Goal: Communication & Community: Answer question/provide support

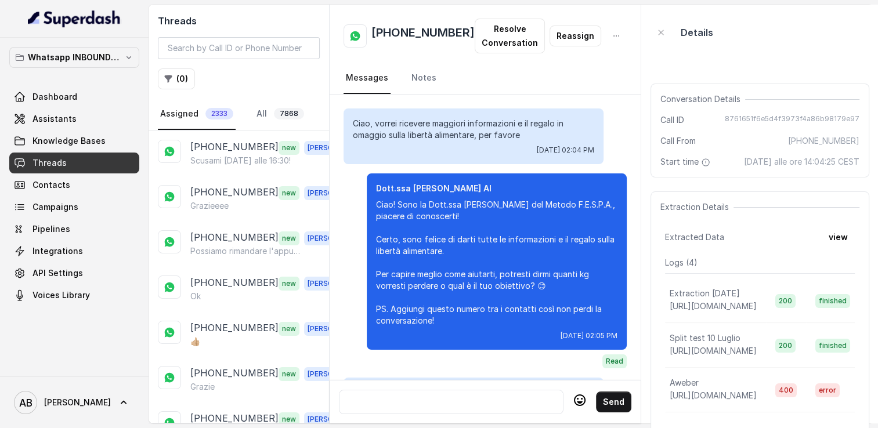
scroll to position [1778, 0]
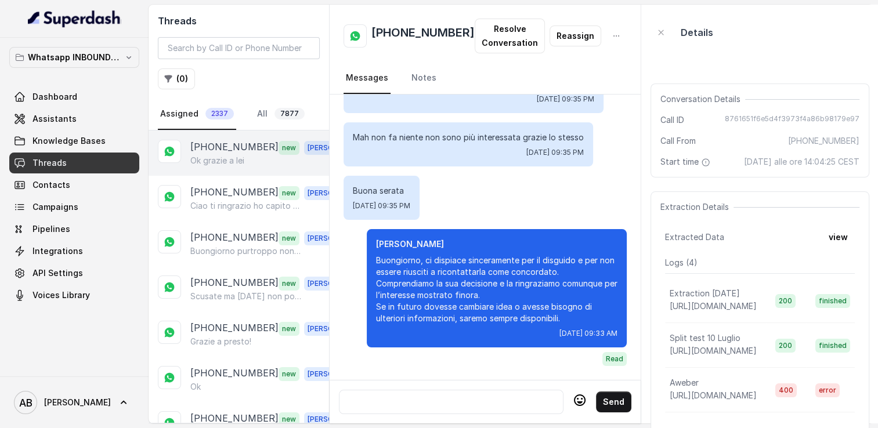
click at [246, 144] on p "[PHONE_NUMBER]" at bounding box center [234, 147] width 88 height 15
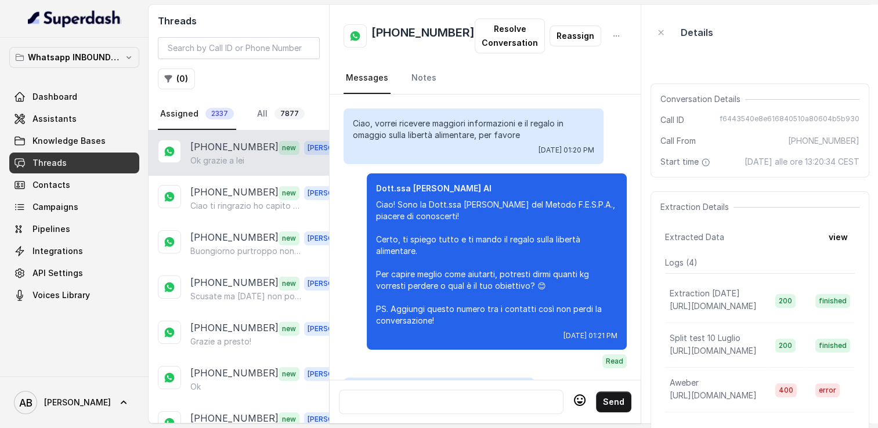
scroll to position [1400, 0]
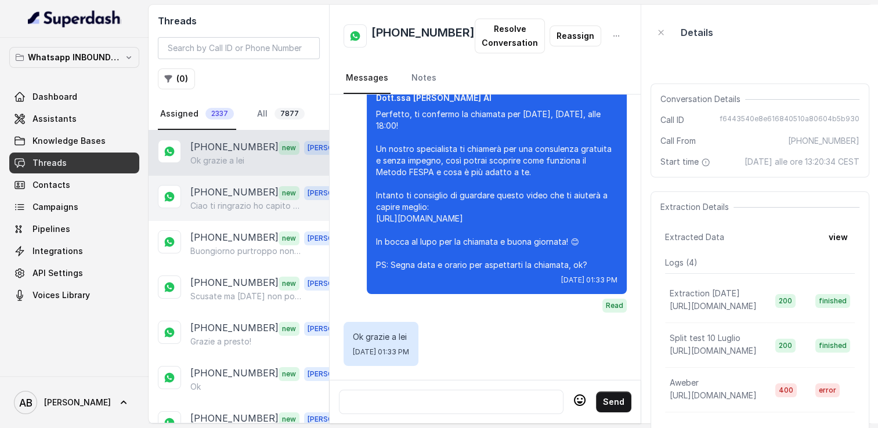
click at [236, 194] on p "[PHONE_NUMBER]" at bounding box center [234, 192] width 88 height 15
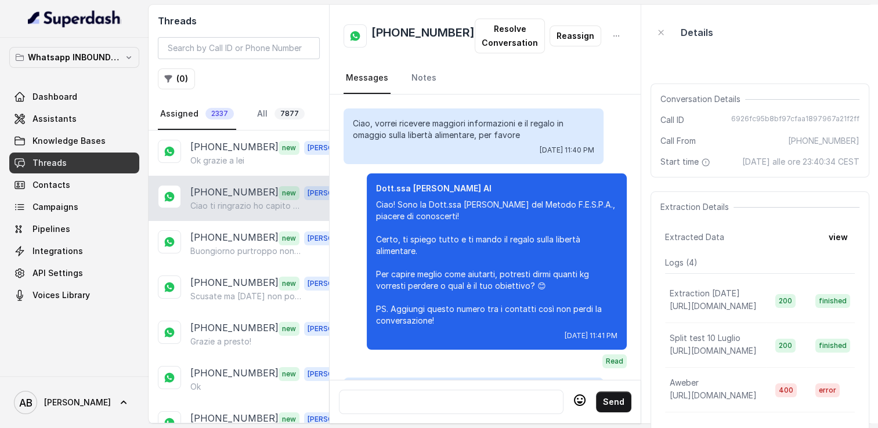
scroll to position [1335, 0]
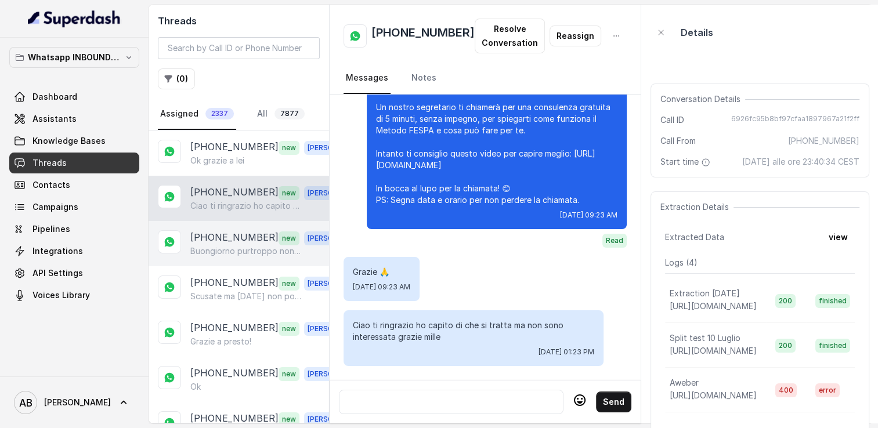
click at [250, 236] on p "[PHONE_NUMBER]" at bounding box center [234, 237] width 88 height 15
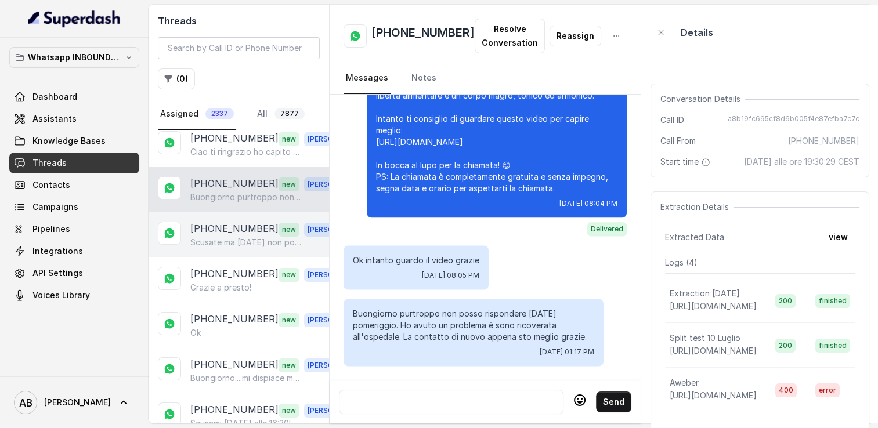
scroll to position [58, 0]
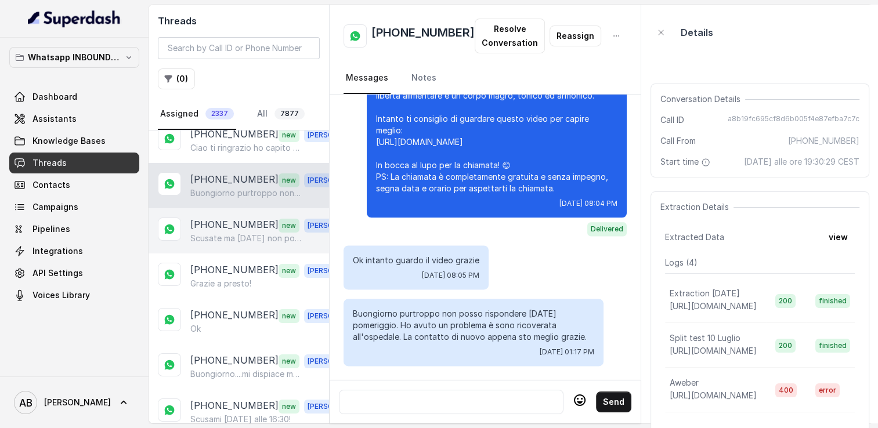
click at [234, 242] on div "[PHONE_NUMBER] new [PERSON_NAME] ma [DATE] non posso.ascoltare il dottore [PERS…" at bounding box center [239, 230] width 180 height 45
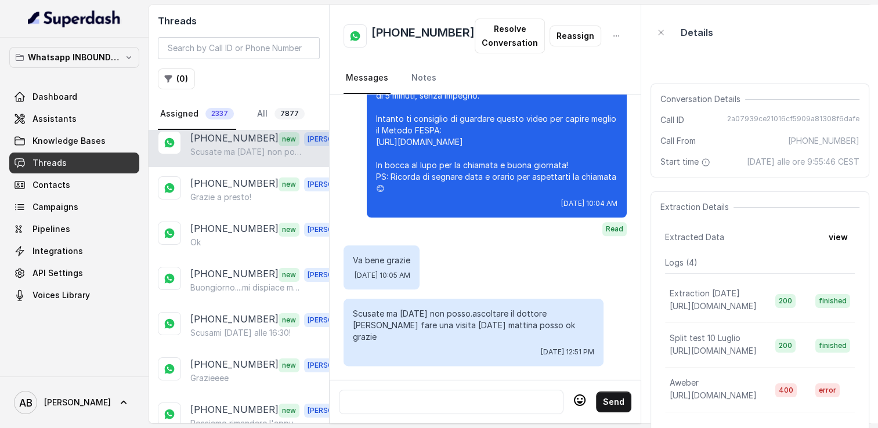
scroll to position [174, 0]
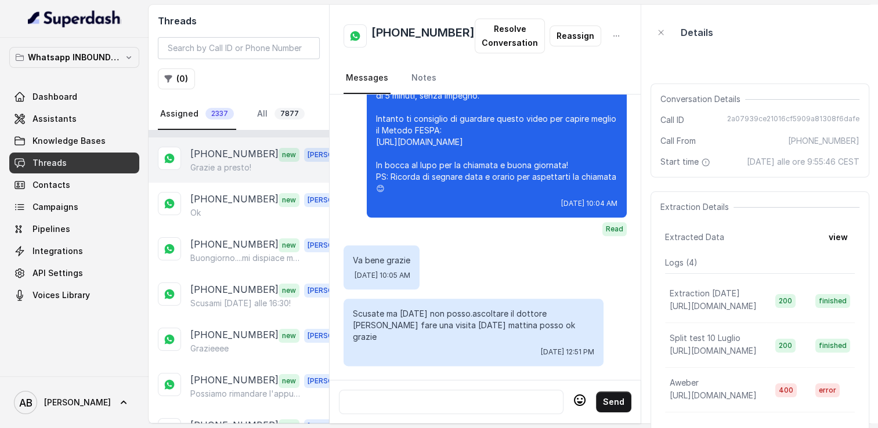
click at [236, 169] on p "Grazie a presto!" at bounding box center [220, 168] width 61 height 12
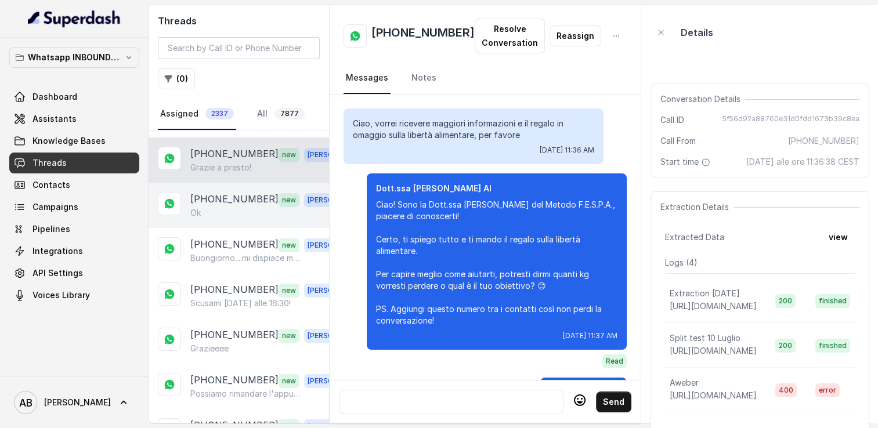
scroll to position [850, 0]
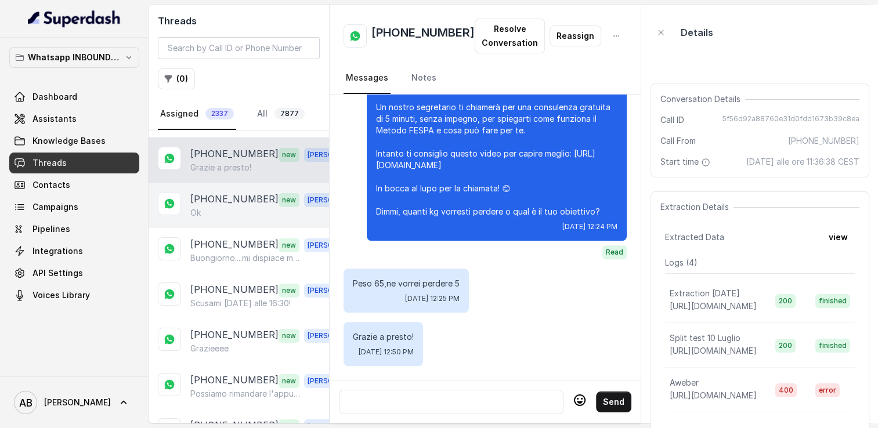
click at [241, 208] on div "Ok" at bounding box center [271, 213] width 162 height 12
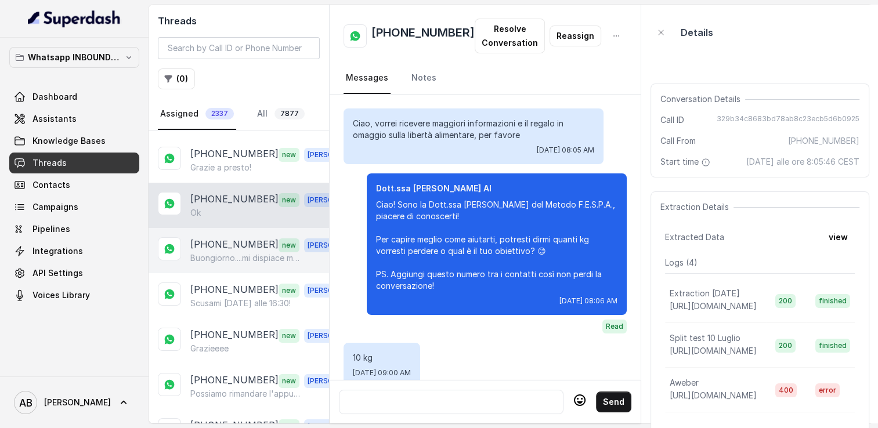
scroll to position [1530, 0]
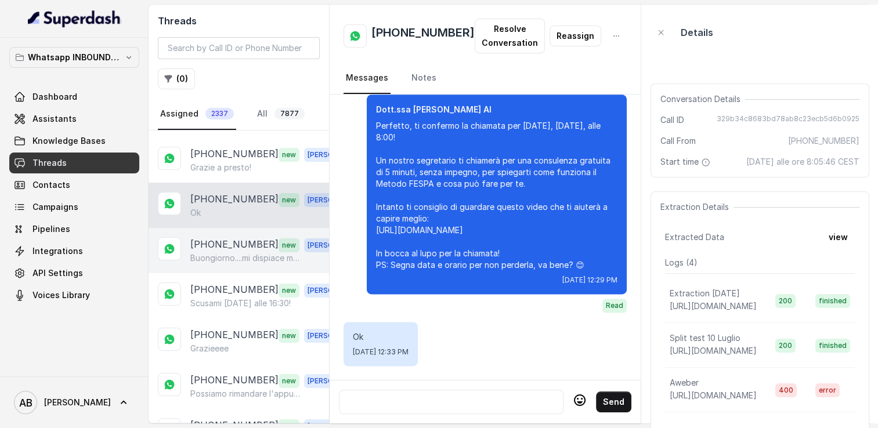
click at [243, 252] on p "Buongiorno....mi dispiace ma ho avuto un imprevisto x l'appuntamento delle 14.4…" at bounding box center [245, 258] width 111 height 12
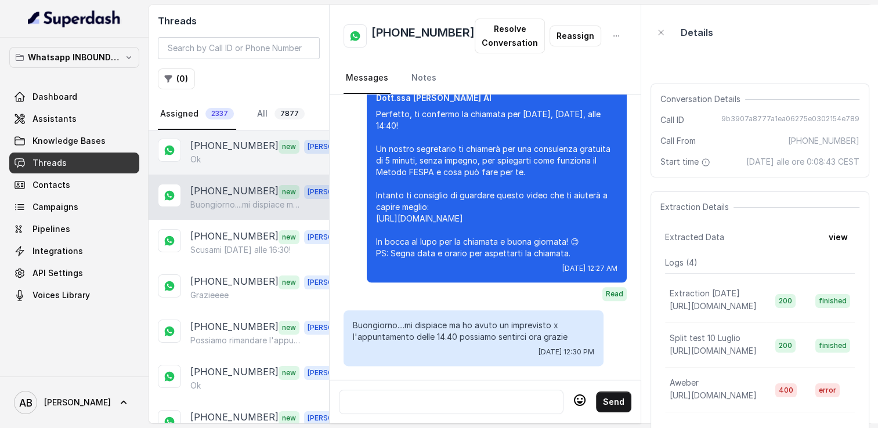
scroll to position [232, 0]
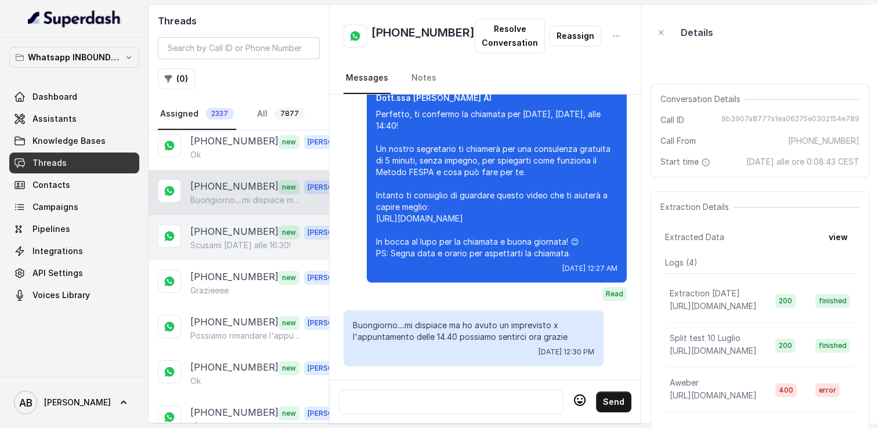
click at [229, 240] on p "Scusami [DATE] alle 16:30!" at bounding box center [240, 246] width 100 height 12
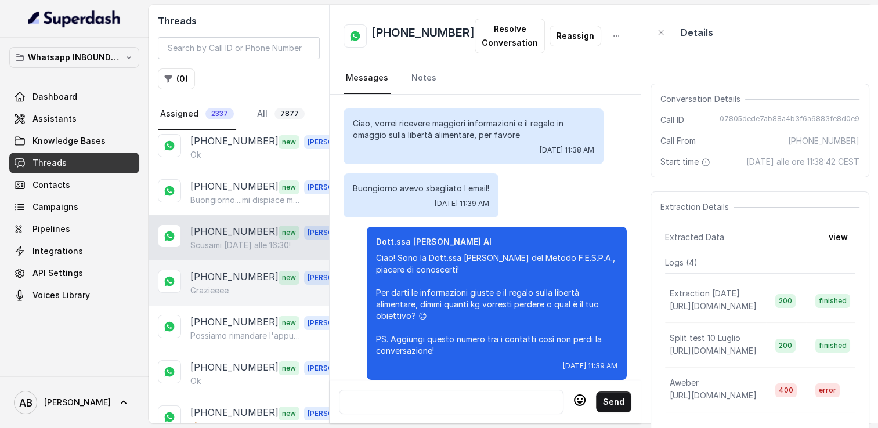
scroll to position [1349, 0]
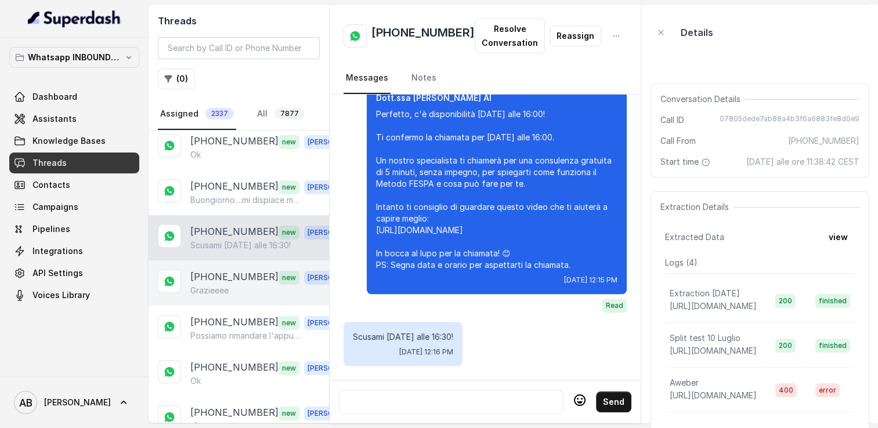
click at [234, 276] on p "[PHONE_NUMBER]" at bounding box center [234, 277] width 88 height 15
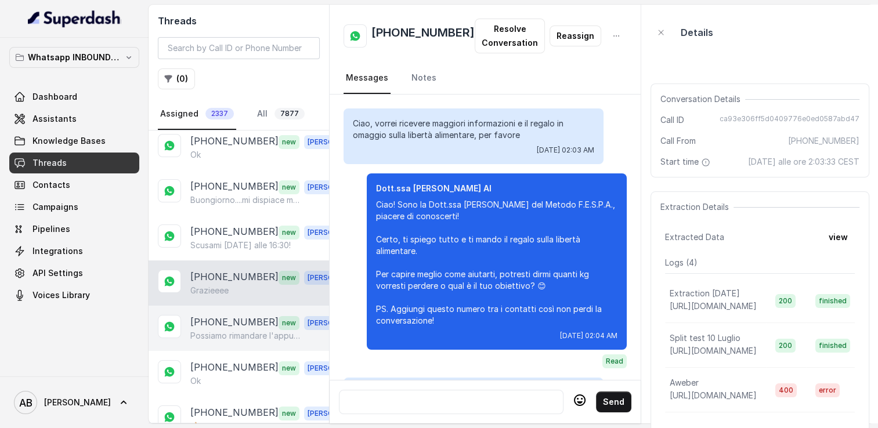
scroll to position [1632, 0]
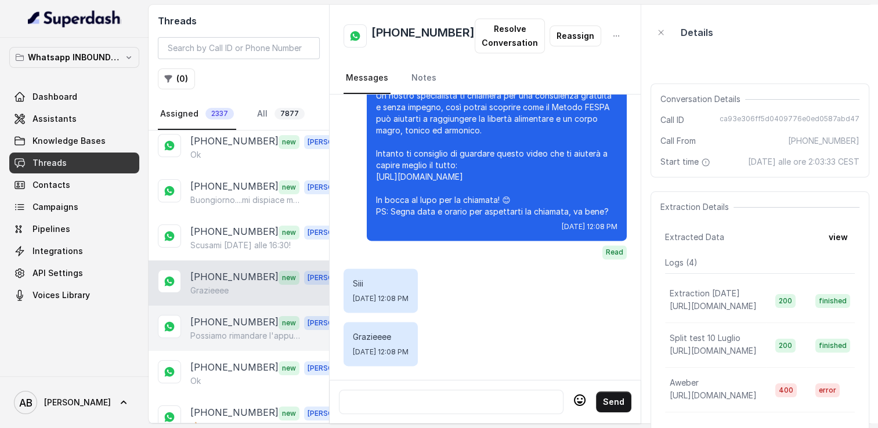
click at [238, 330] on p "Possiamo rimandare l'appuntamento a [DATE] perché sono molto impegnata dopo le …" at bounding box center [245, 336] width 111 height 12
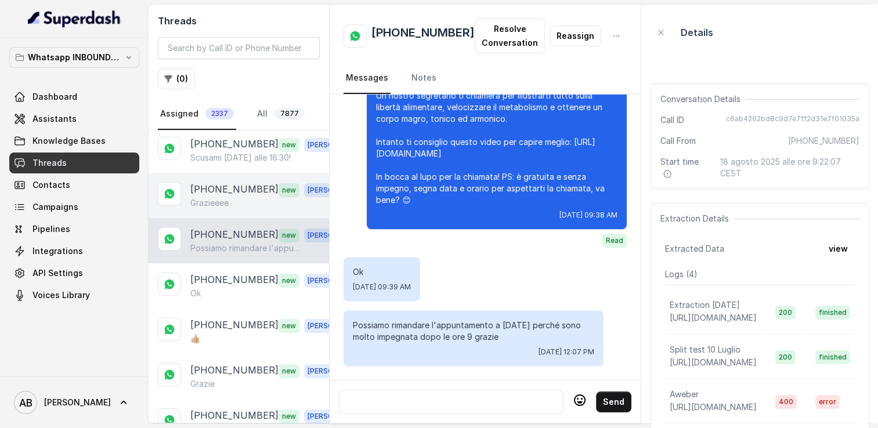
scroll to position [348, 0]
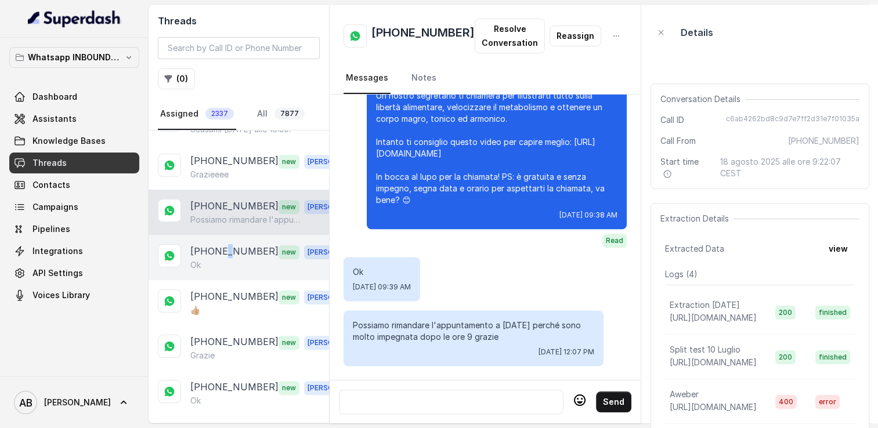
click at [228, 244] on p "[PHONE_NUMBER]" at bounding box center [234, 251] width 88 height 15
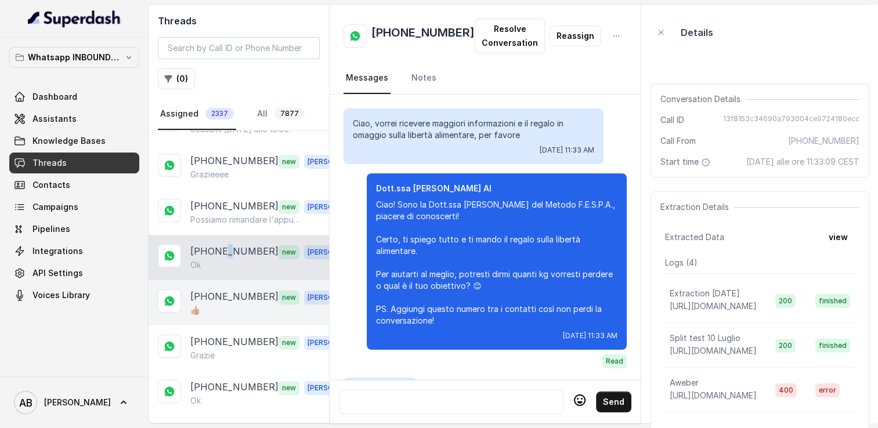
scroll to position [1448, 0]
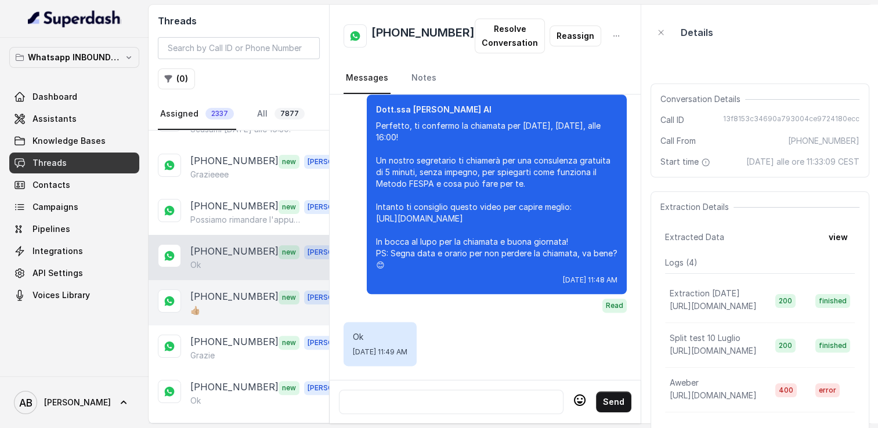
click at [245, 295] on p "[PHONE_NUMBER]" at bounding box center [234, 297] width 88 height 15
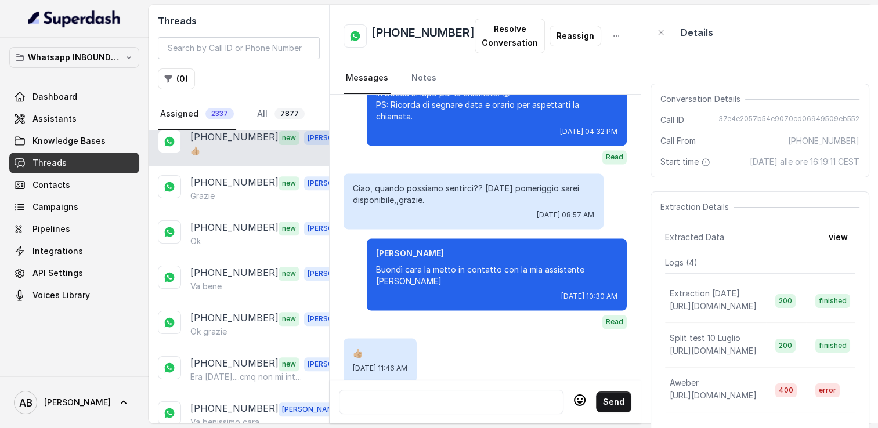
scroll to position [522, 0]
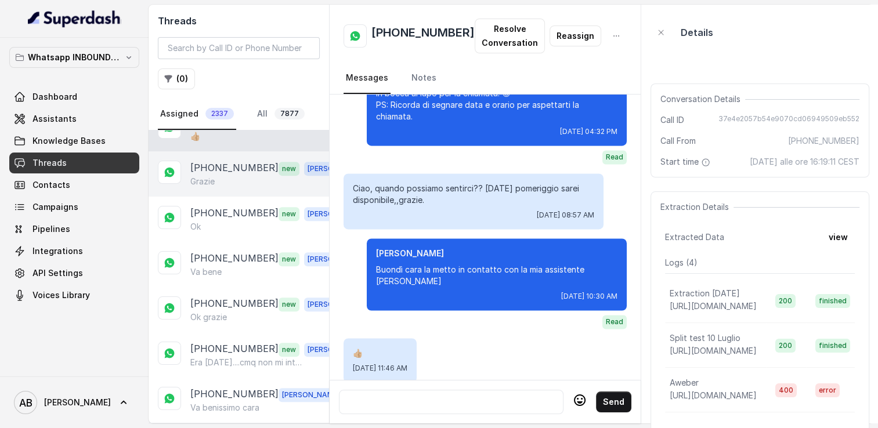
click at [245, 176] on div "Grazie" at bounding box center [271, 182] width 162 height 12
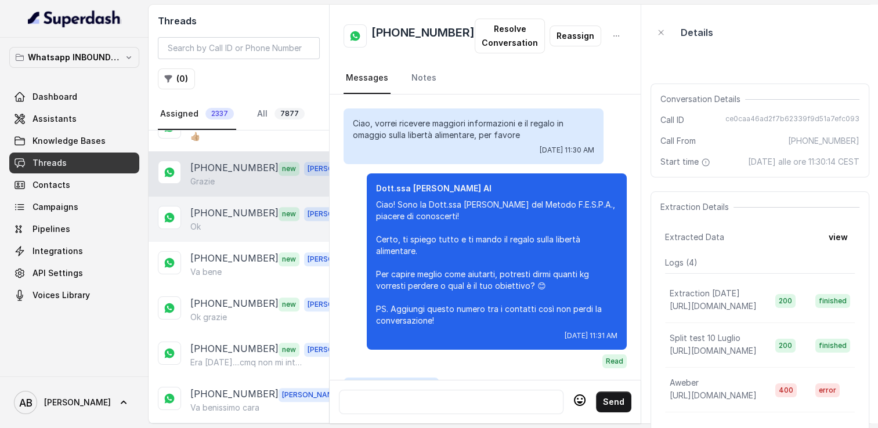
scroll to position [1349, 0]
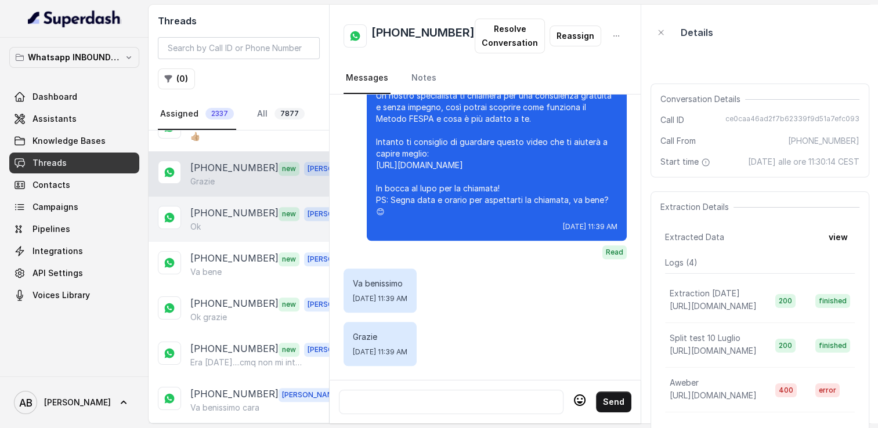
click at [240, 197] on div "[PHONE_NUMBER] new [PERSON_NAME]" at bounding box center [239, 219] width 180 height 45
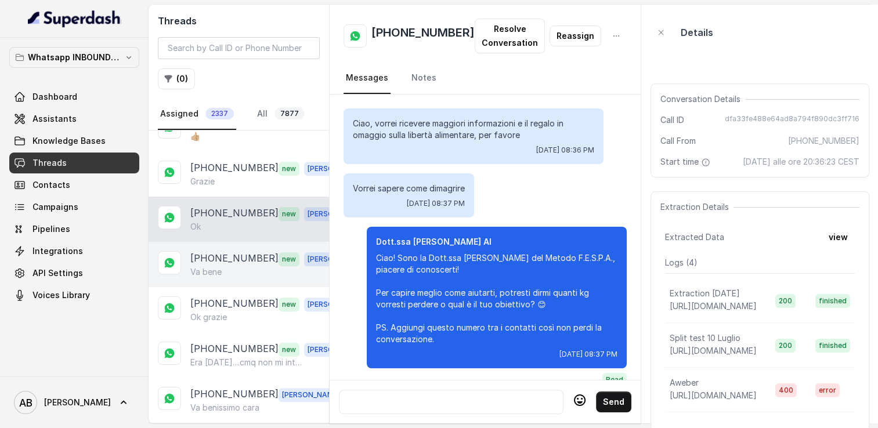
click at [235, 242] on div "[PHONE_NUMBER] new [PERSON_NAME] bene" at bounding box center [239, 264] width 180 height 45
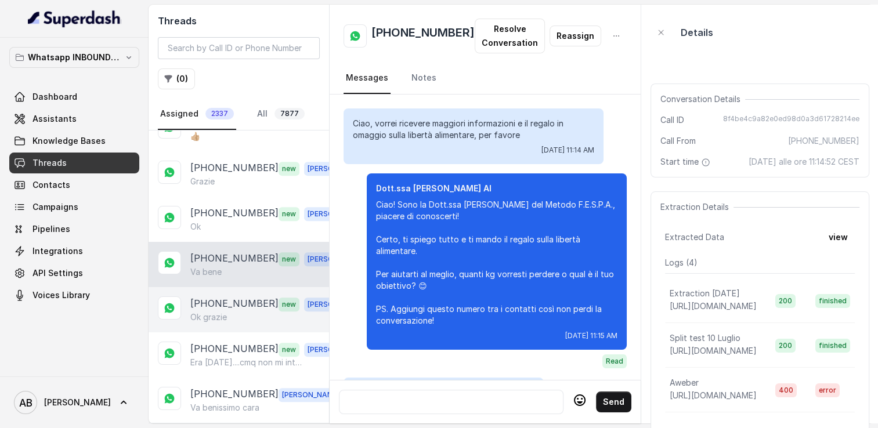
click at [236, 297] on p "[PHONE_NUMBER]" at bounding box center [234, 304] width 88 height 15
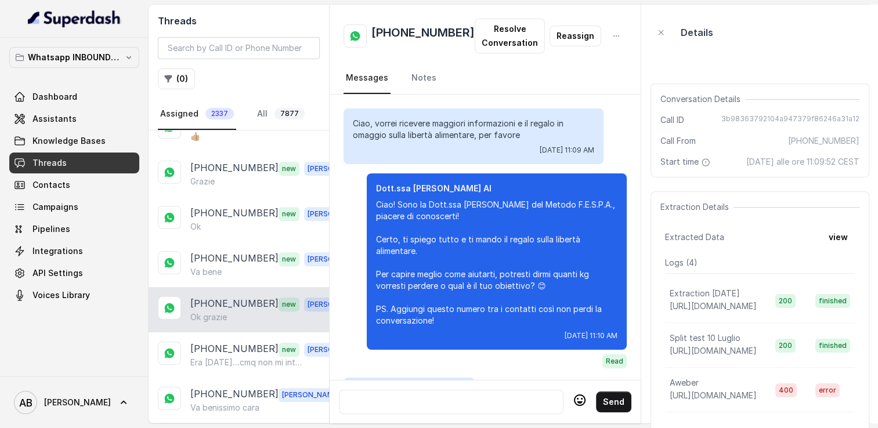
click at [238, 316] on div "[PHONE_NUMBER] new [PERSON_NAME] grazie" at bounding box center [239, 309] width 180 height 45
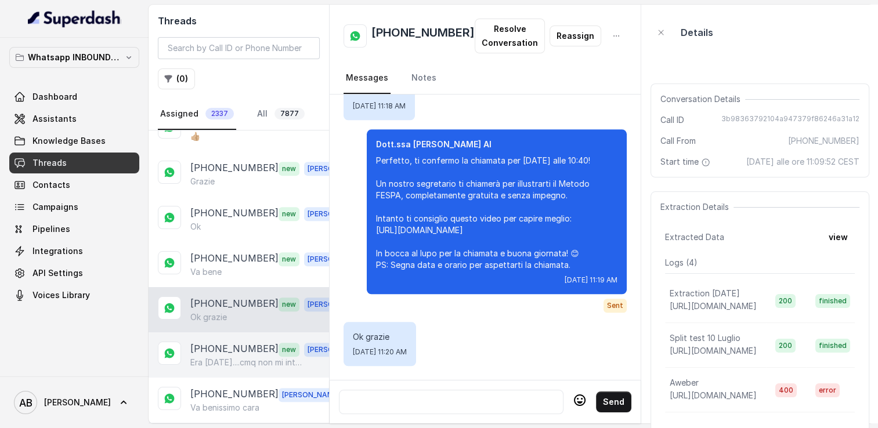
click at [245, 342] on p "[PHONE_NUMBER]" at bounding box center [234, 349] width 88 height 15
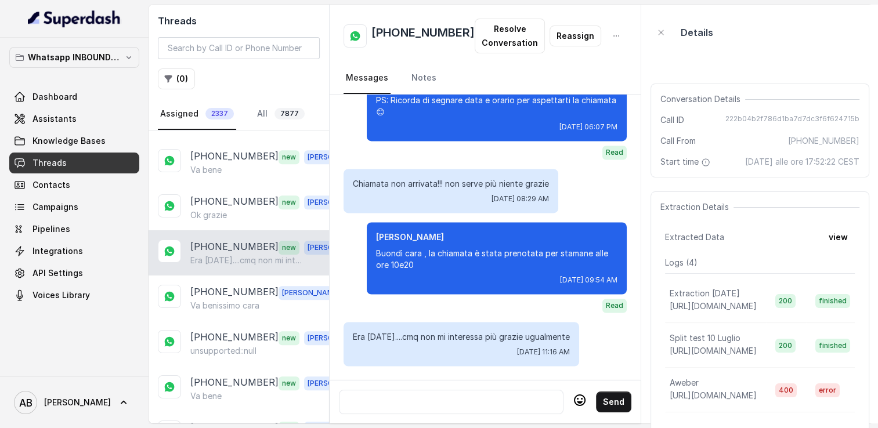
scroll to position [638, 0]
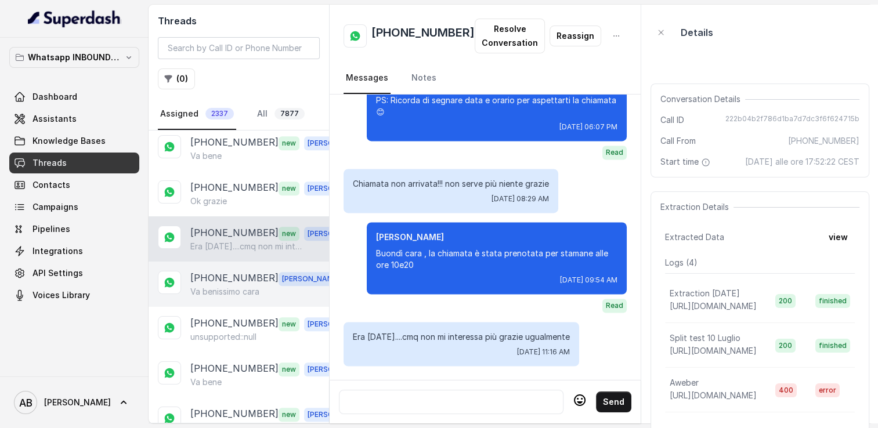
click at [237, 271] on p "[PHONE_NUMBER]" at bounding box center [234, 278] width 88 height 15
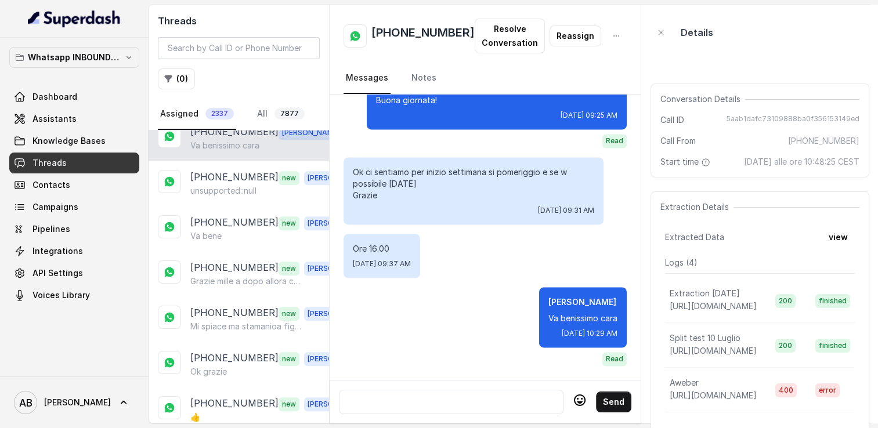
scroll to position [812, 0]
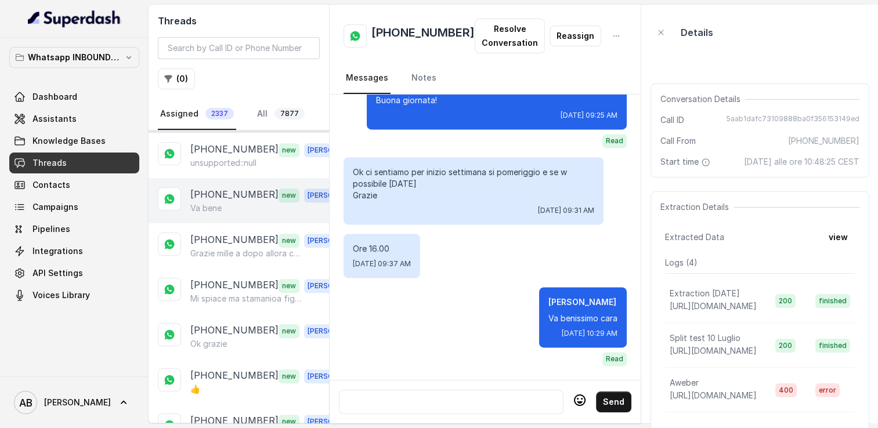
click at [237, 187] on p "[PHONE_NUMBER]" at bounding box center [234, 194] width 88 height 15
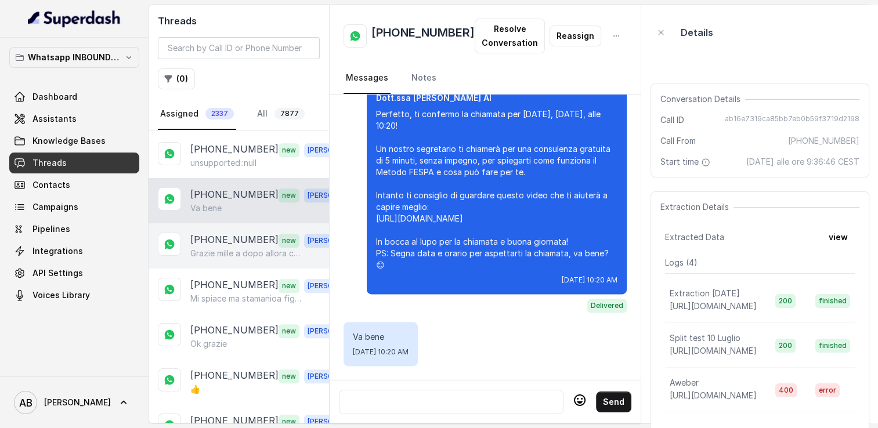
click at [238, 233] on p "[PHONE_NUMBER]" at bounding box center [234, 240] width 88 height 15
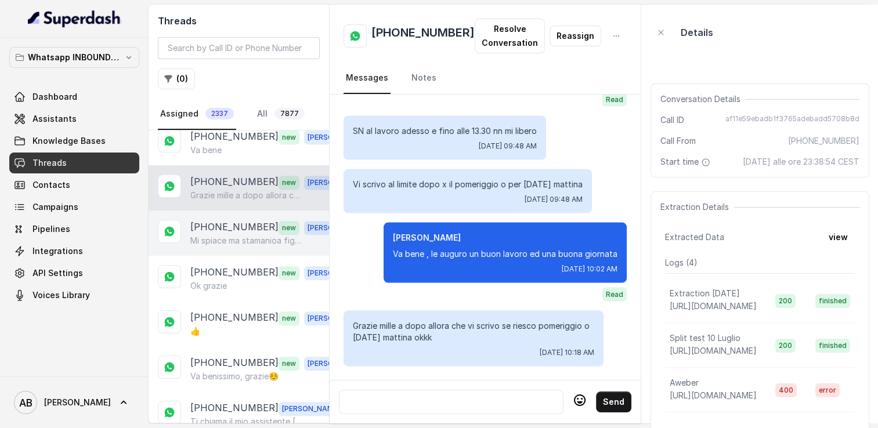
click at [234, 222] on p "[PHONE_NUMBER]" at bounding box center [234, 227] width 88 height 15
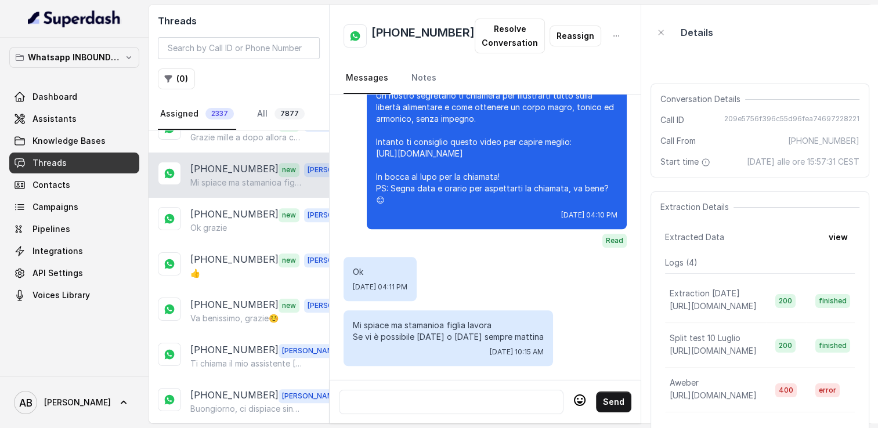
click at [234, 222] on div "Ok grazie" at bounding box center [271, 228] width 162 height 12
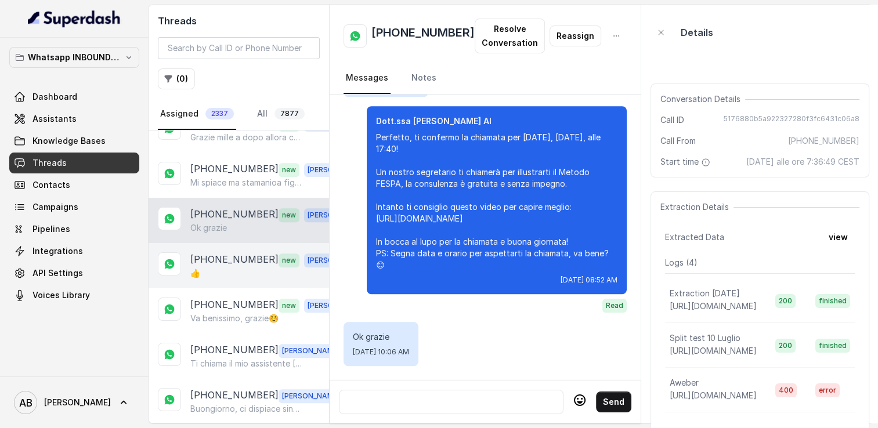
click at [233, 252] on p "[PHONE_NUMBER]" at bounding box center [234, 259] width 88 height 15
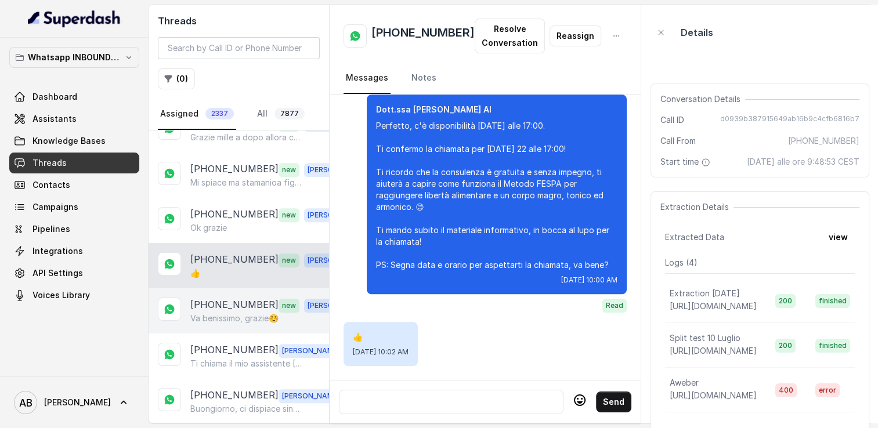
click at [239, 313] on p "Va benissimo, grazie☺️" at bounding box center [234, 319] width 88 height 12
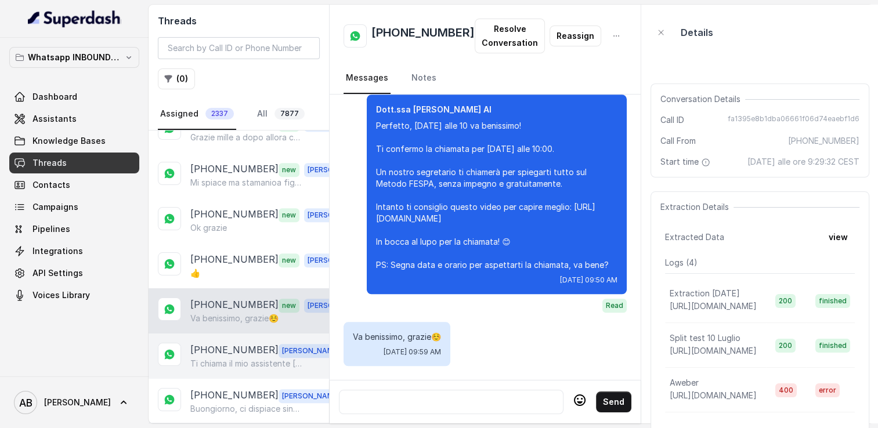
click at [248, 343] on p "[PHONE_NUMBER]" at bounding box center [234, 350] width 88 height 15
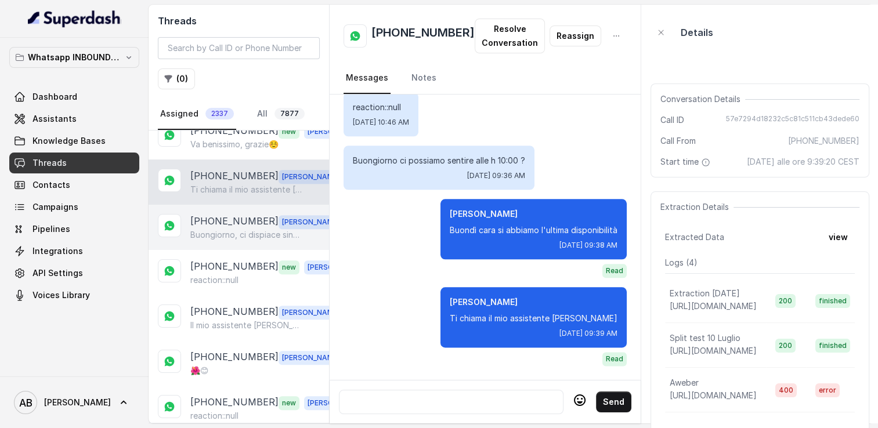
click at [240, 214] on p "[PHONE_NUMBER]" at bounding box center [234, 221] width 88 height 15
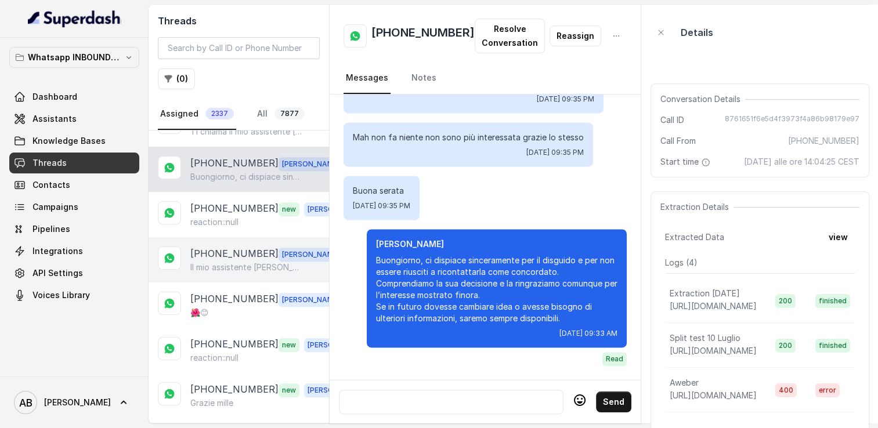
click at [237, 262] on p "Il mio assistente [PERSON_NAME] cara" at bounding box center [245, 268] width 111 height 12
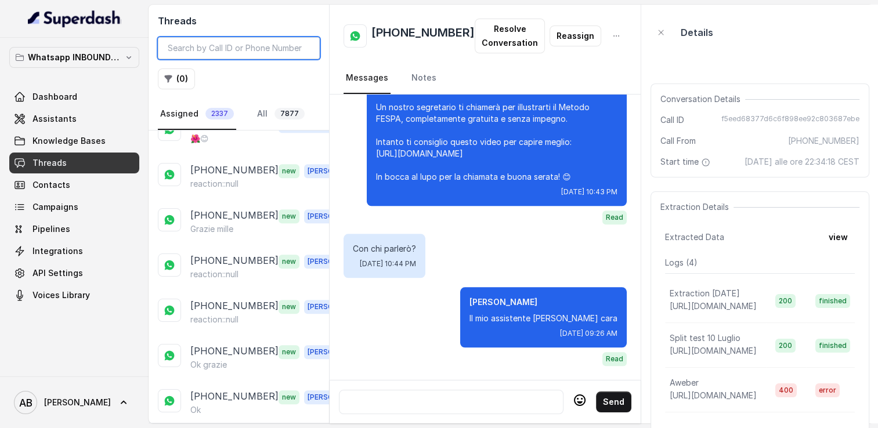
click at [261, 48] on input "search" at bounding box center [239, 48] width 162 height 22
paste input "393470705602"
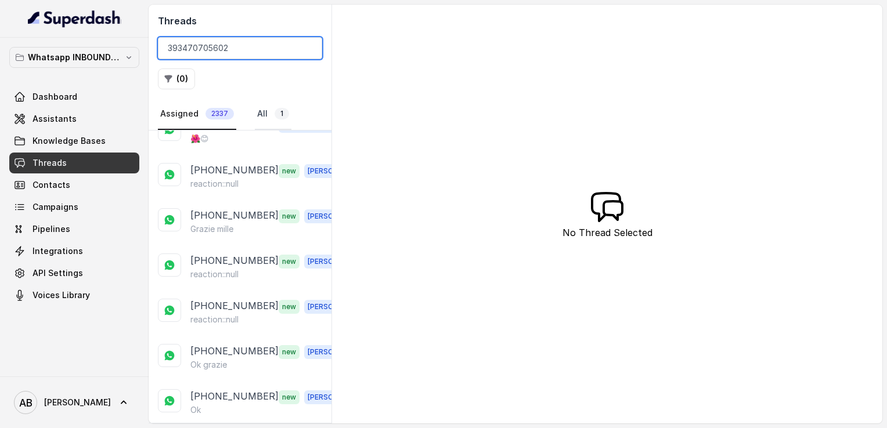
type input "393470705602"
click at [265, 113] on link "All 1" at bounding box center [273, 114] width 37 height 31
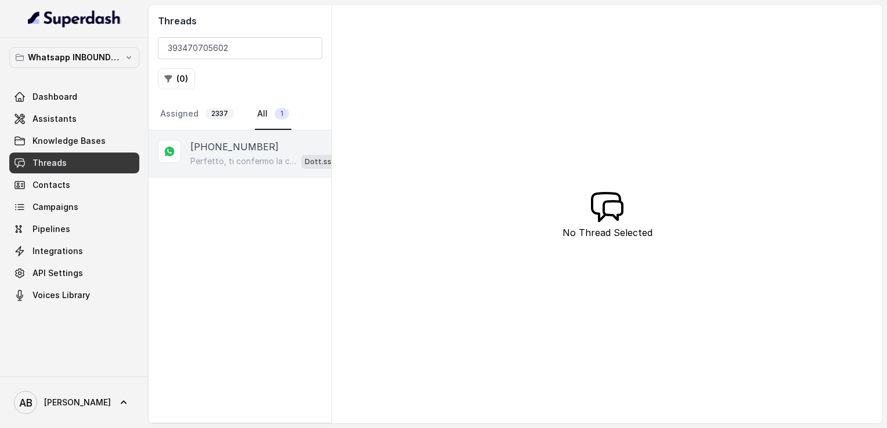
click at [241, 146] on p "[PHONE_NUMBER]" at bounding box center [234, 147] width 88 height 14
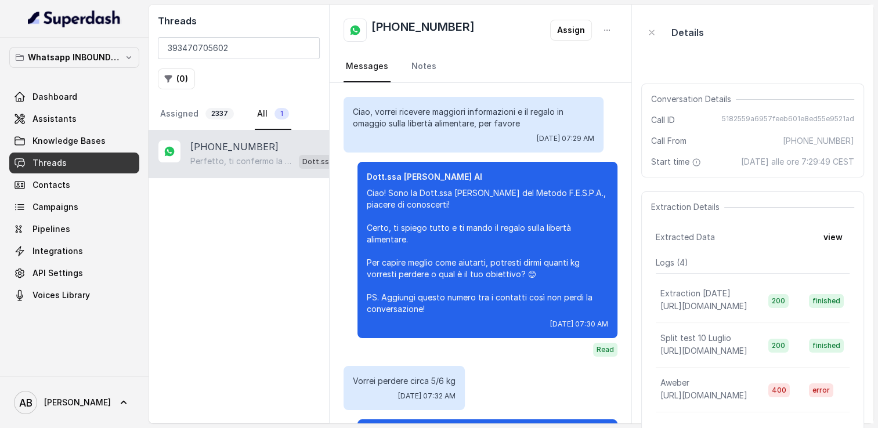
scroll to position [1179, 0]
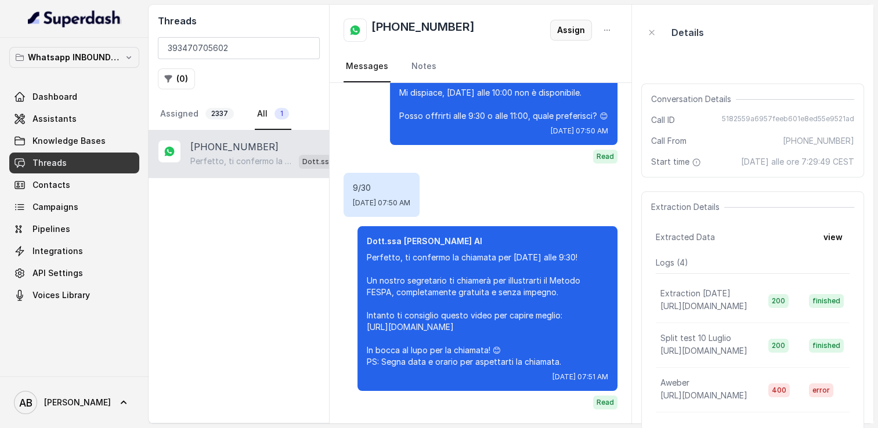
click at [565, 30] on button "Assign" at bounding box center [571, 30] width 42 height 21
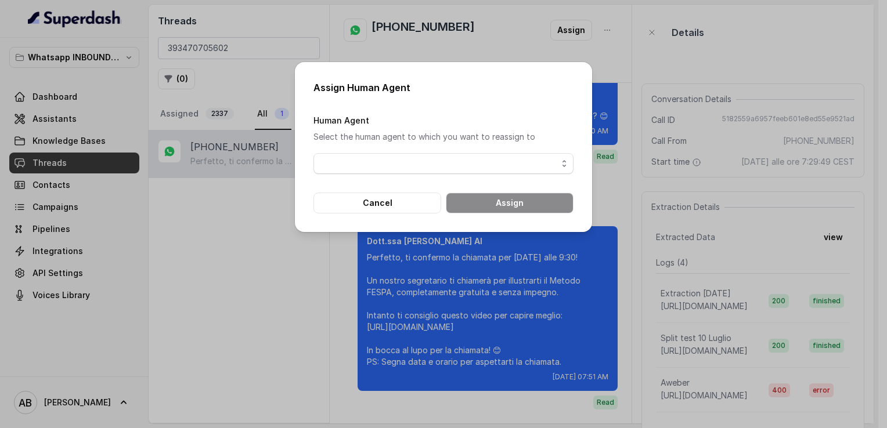
click at [433, 156] on span "button" at bounding box center [443, 163] width 260 height 21
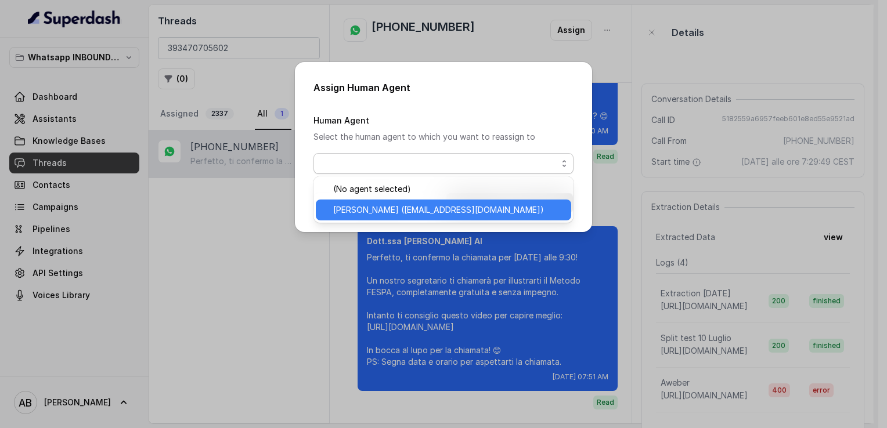
click at [427, 205] on span "[PERSON_NAME] ([EMAIL_ADDRESS][DOMAIN_NAME])" at bounding box center [448, 210] width 231 height 14
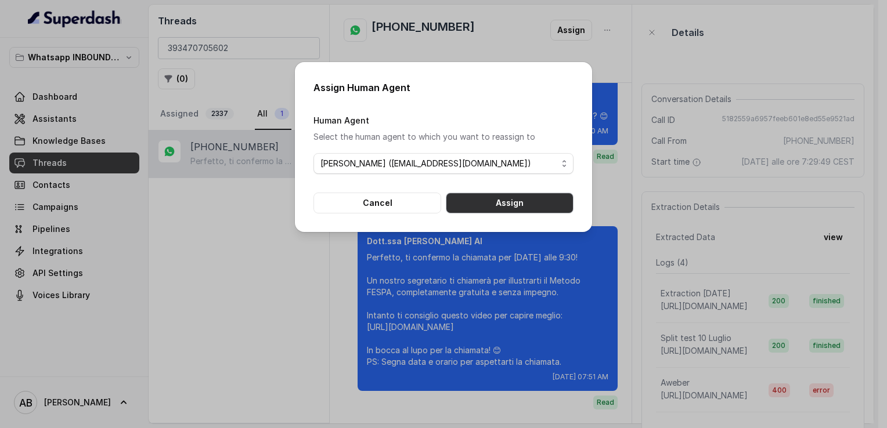
click at [524, 204] on button "Assign" at bounding box center [510, 203] width 128 height 21
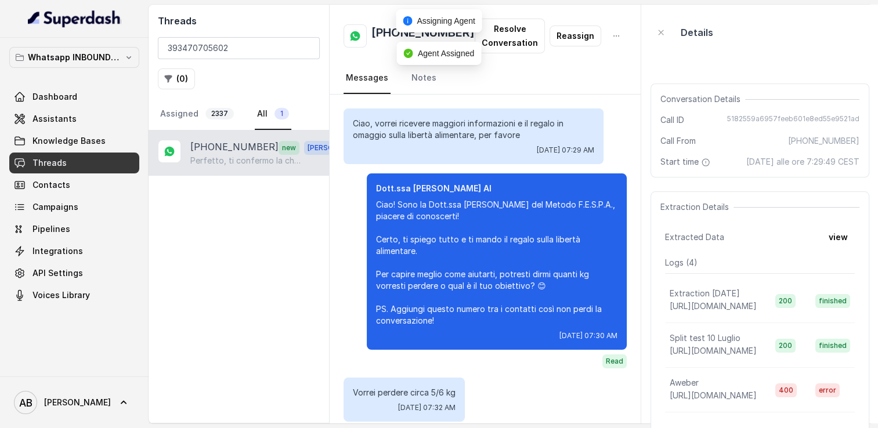
scroll to position [1190, 0]
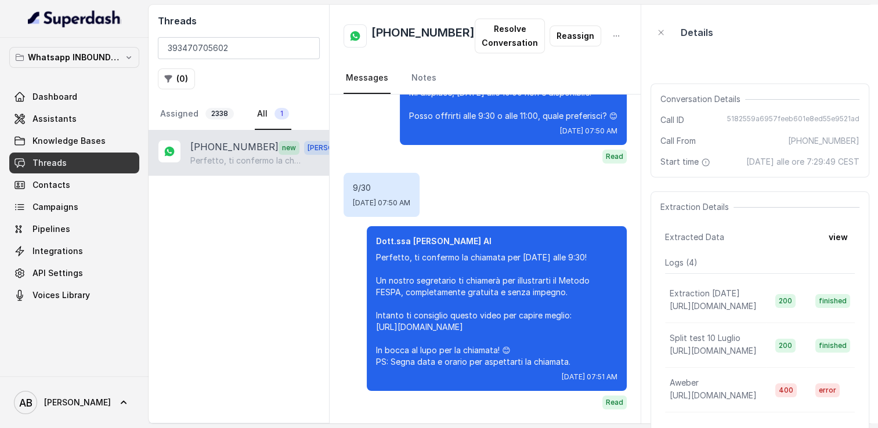
click at [413, 36] on h2 "[PHONE_NUMBER]" at bounding box center [422, 35] width 103 height 23
copy h2 "[PHONE_NUMBER]"
